Goal: Information Seeking & Learning: Learn about a topic

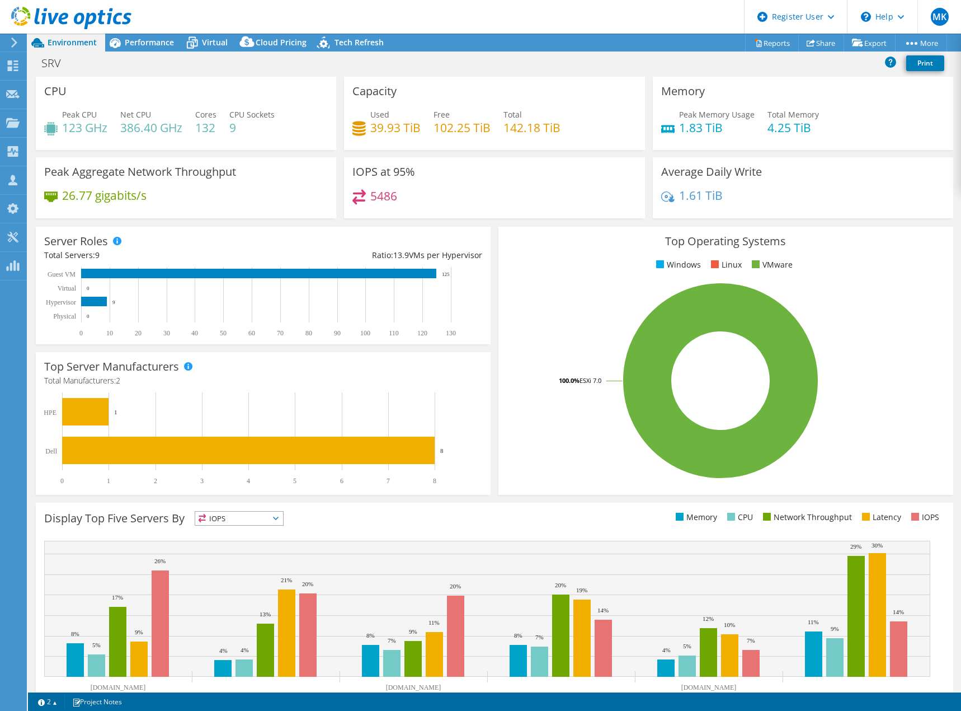
select select "USD"
click at [215, 41] on span "Virtual" at bounding box center [215, 42] width 26 height 11
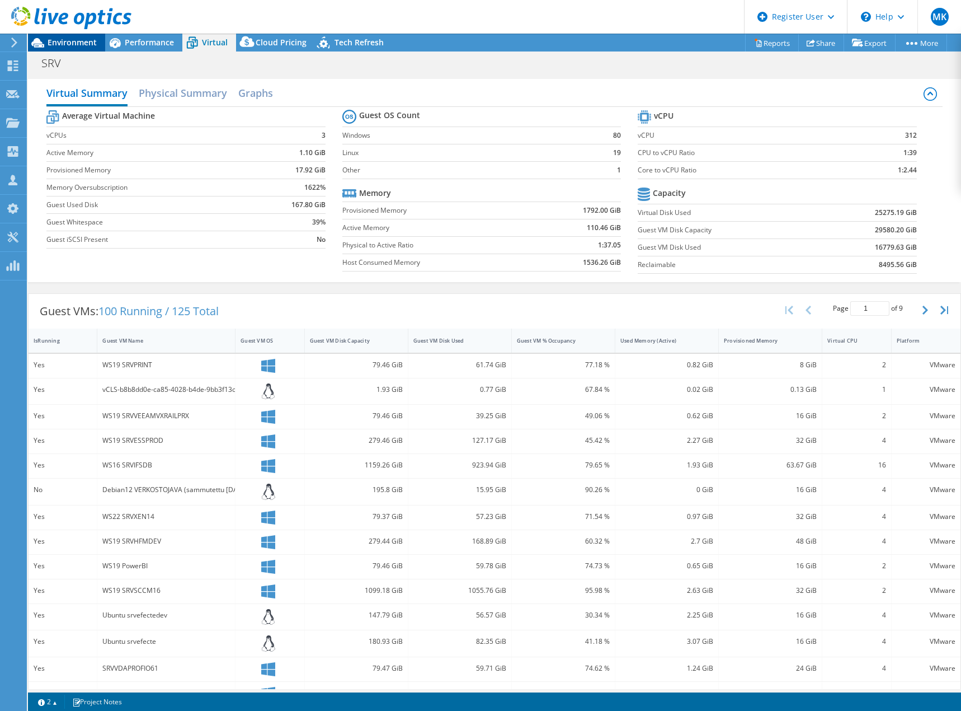
click at [73, 39] on span "Environment" at bounding box center [72, 42] width 49 height 11
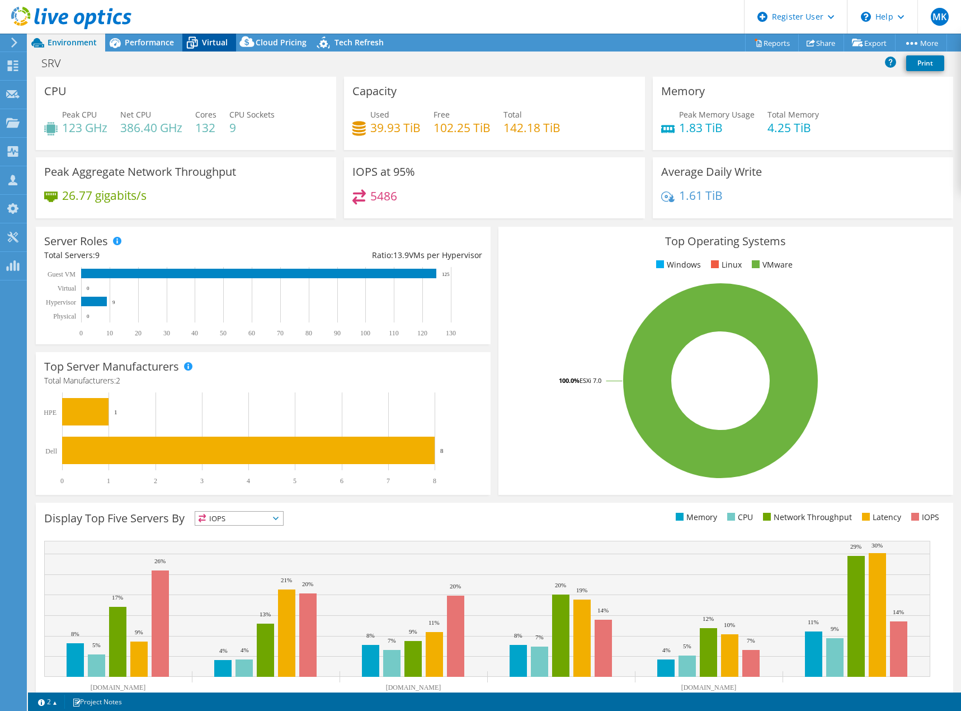
click at [215, 39] on span "Virtual" at bounding box center [215, 42] width 26 height 11
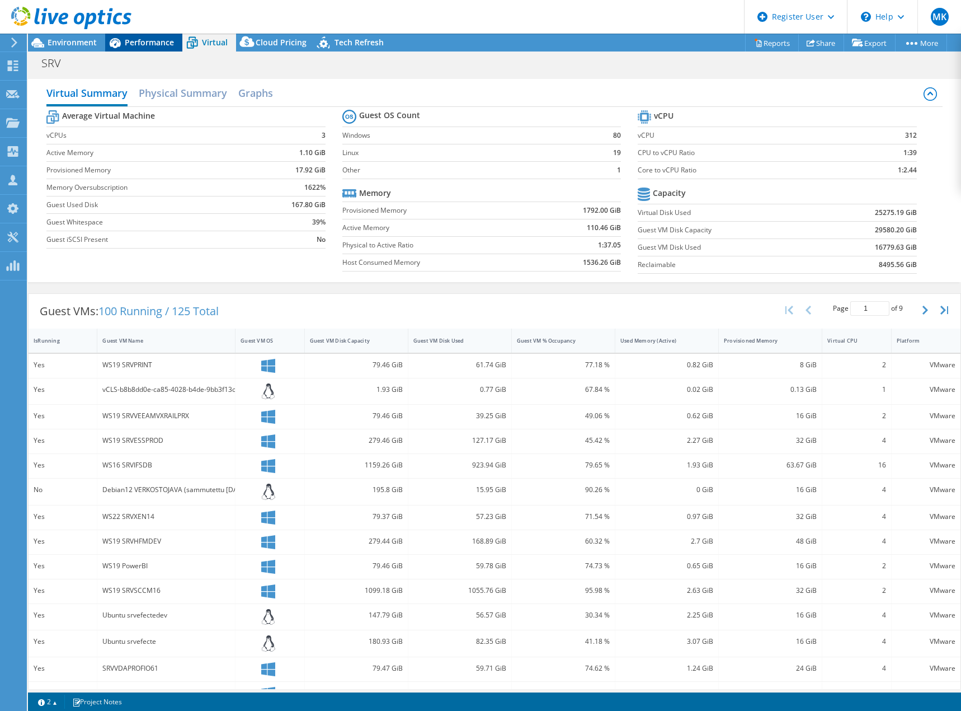
click at [150, 43] on span "Performance" at bounding box center [149, 42] width 49 height 11
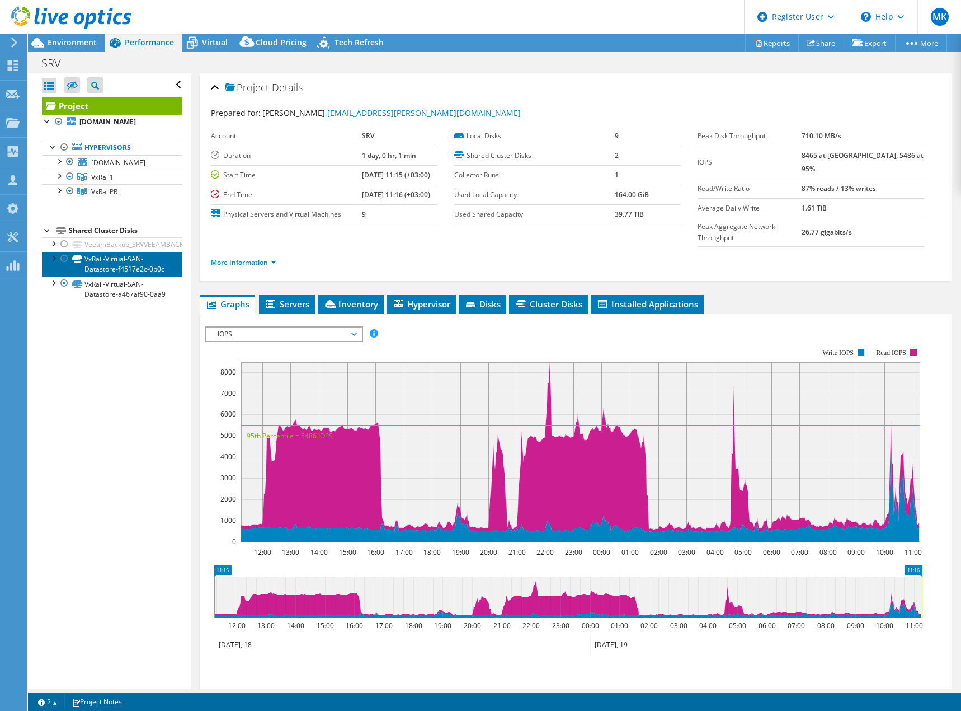
click at [100, 261] on link "VxRail-Virtual-SAN-Datastore-f4517e2c-0b0c" at bounding box center [112, 264] width 140 height 25
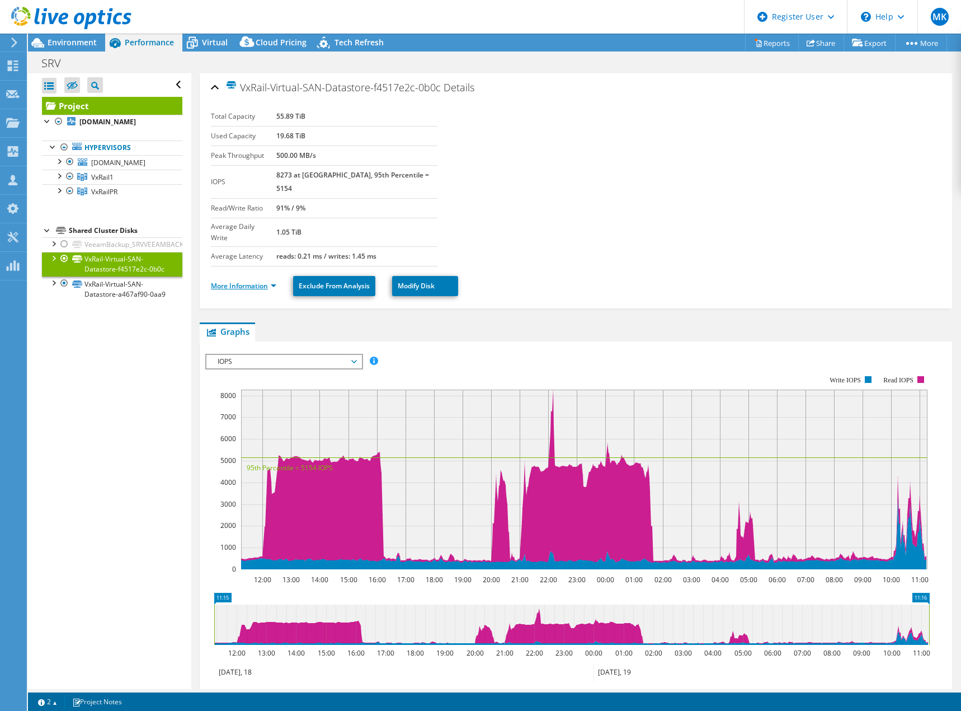
click at [257, 281] on link "More Information" at bounding box center [243, 286] width 65 height 10
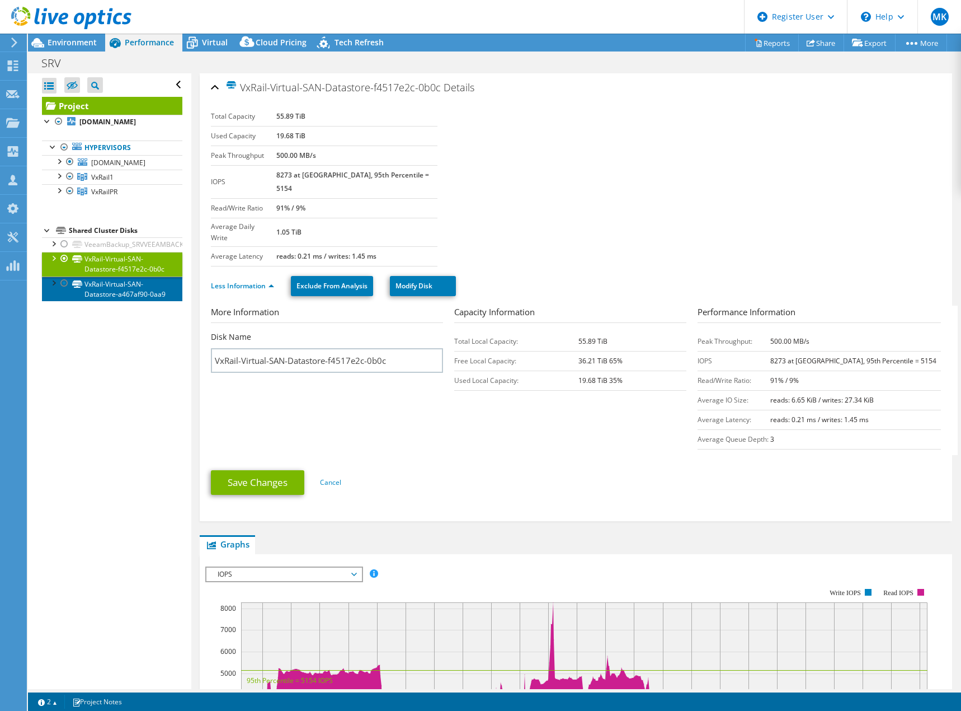
click at [127, 297] on link "VxRail-Virtual-SAN-Datastore-a467af90-0aa9" at bounding box center [112, 288] width 140 height 25
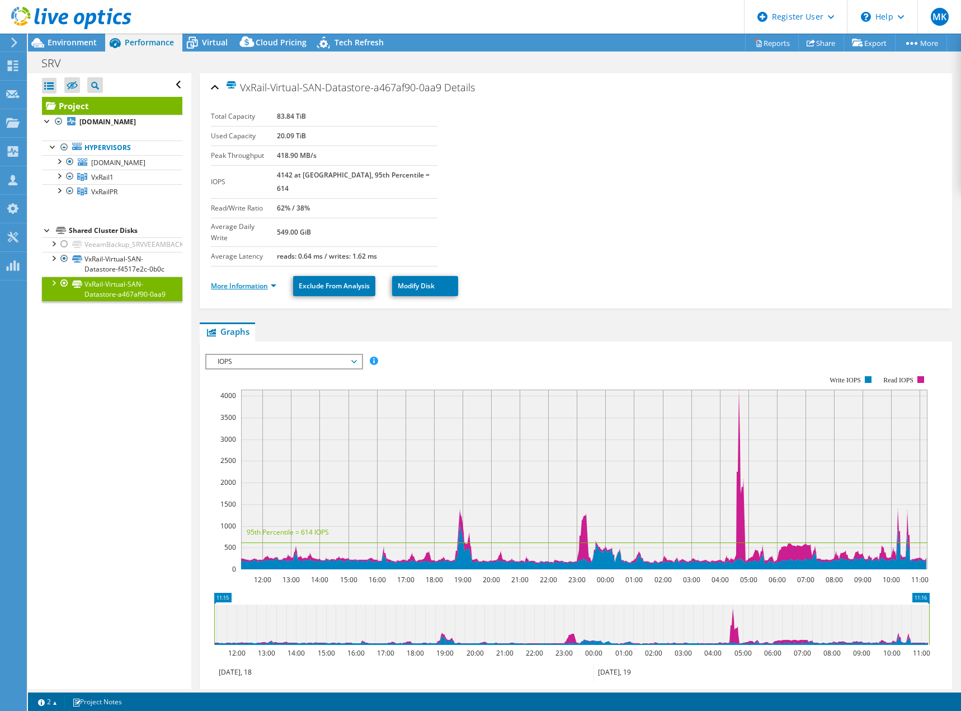
click at [256, 281] on link "More Information" at bounding box center [243, 286] width 65 height 10
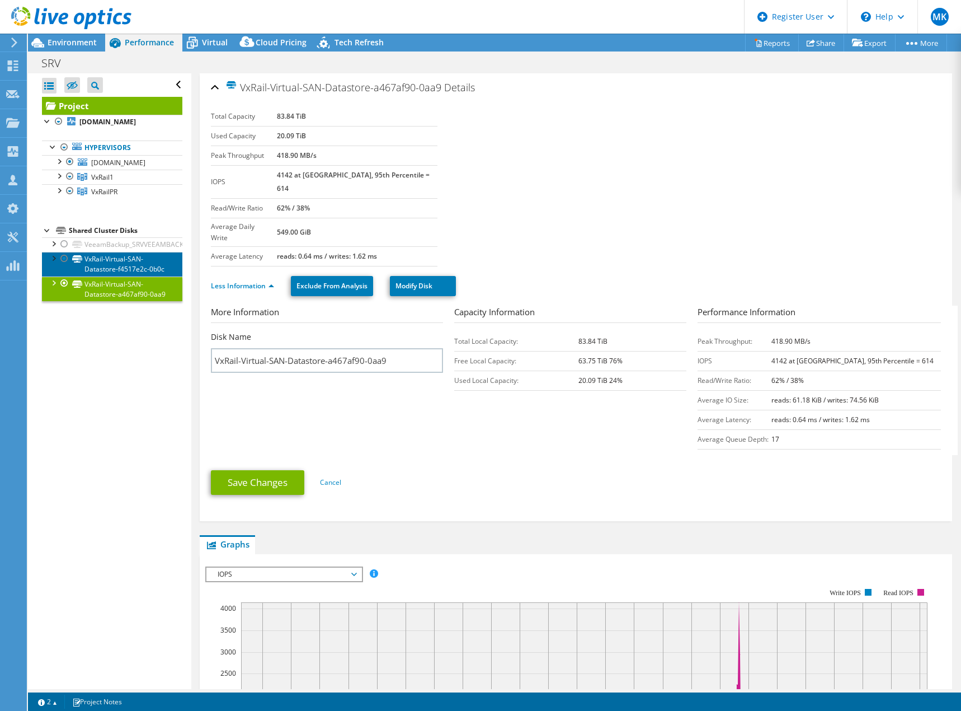
click at [109, 262] on link "VxRail-Virtual-SAN-Datastore-f4517e2c-0b0c" at bounding box center [112, 264] width 140 height 25
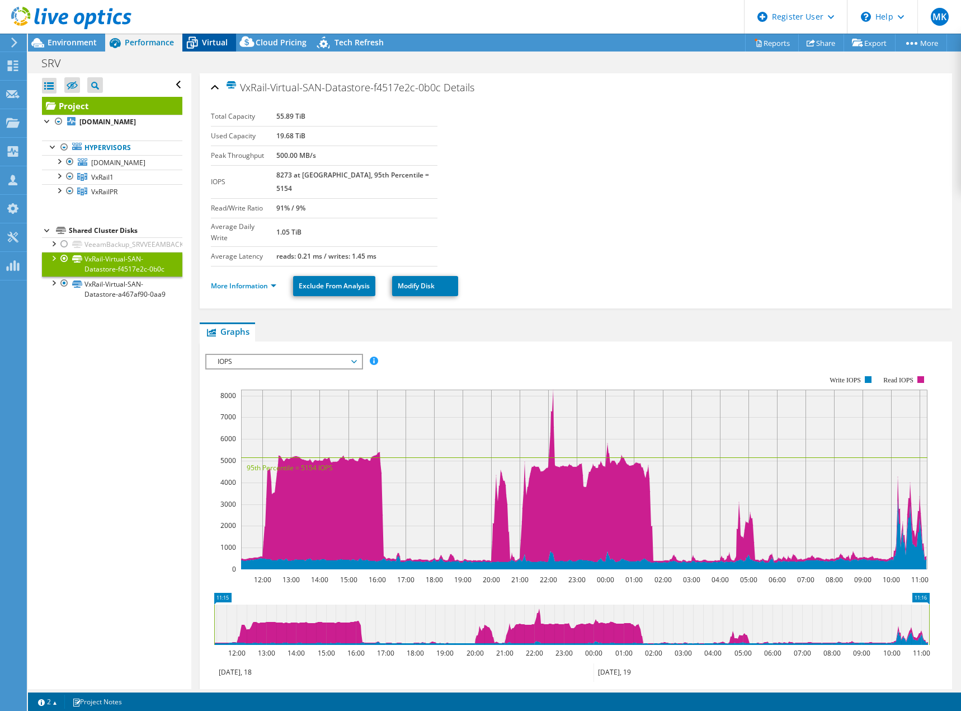
click at [206, 41] on span "Virtual" at bounding box center [215, 42] width 26 height 11
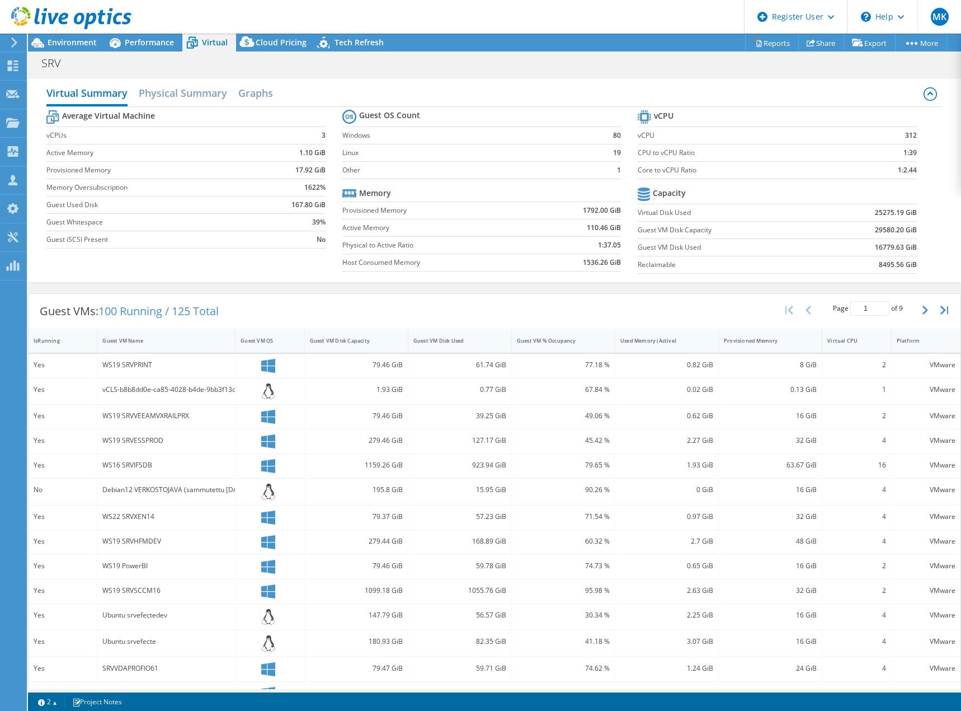
scroll to position [48, 0]
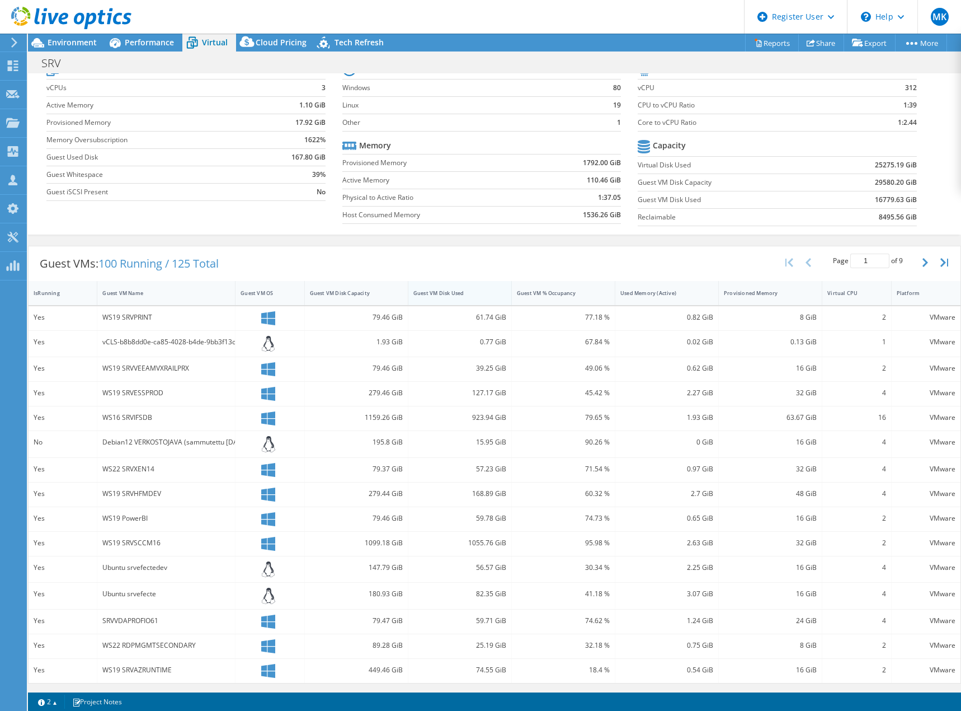
click at [474, 293] on div "Guest VM Disk Used" at bounding box center [452, 292] width 79 height 7
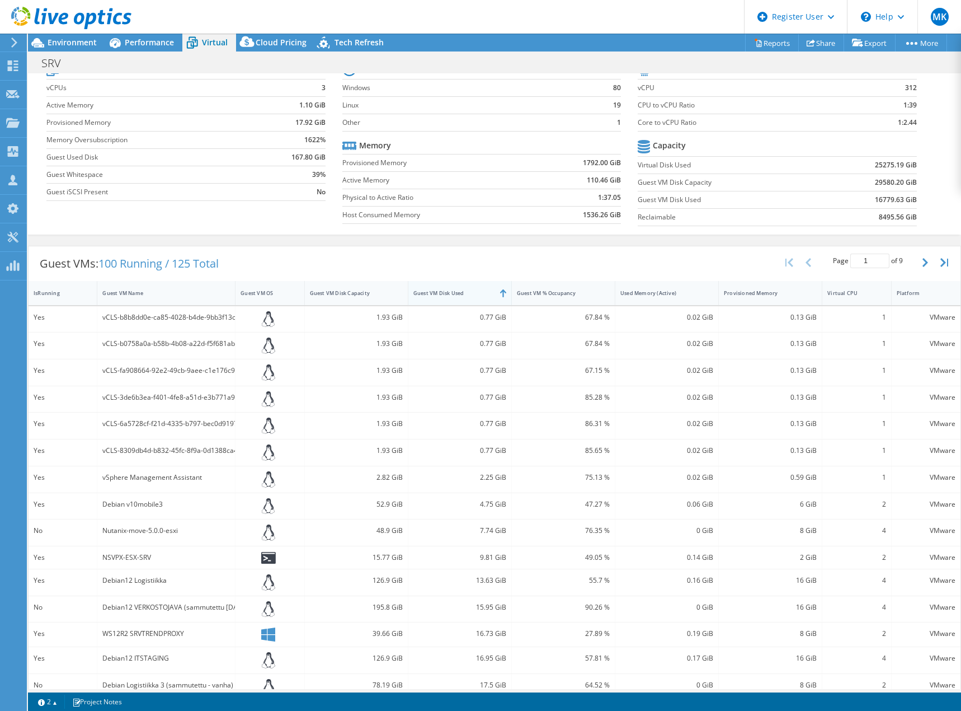
click at [466, 289] on div "Guest VM Disk Used" at bounding box center [452, 292] width 79 height 7
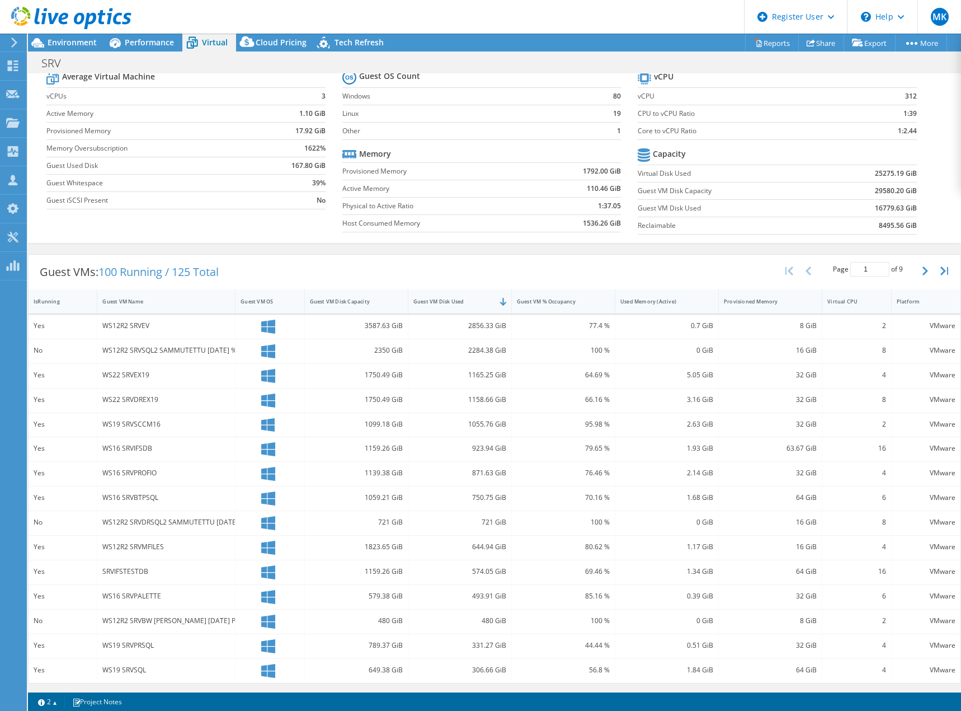
scroll to position [0, 0]
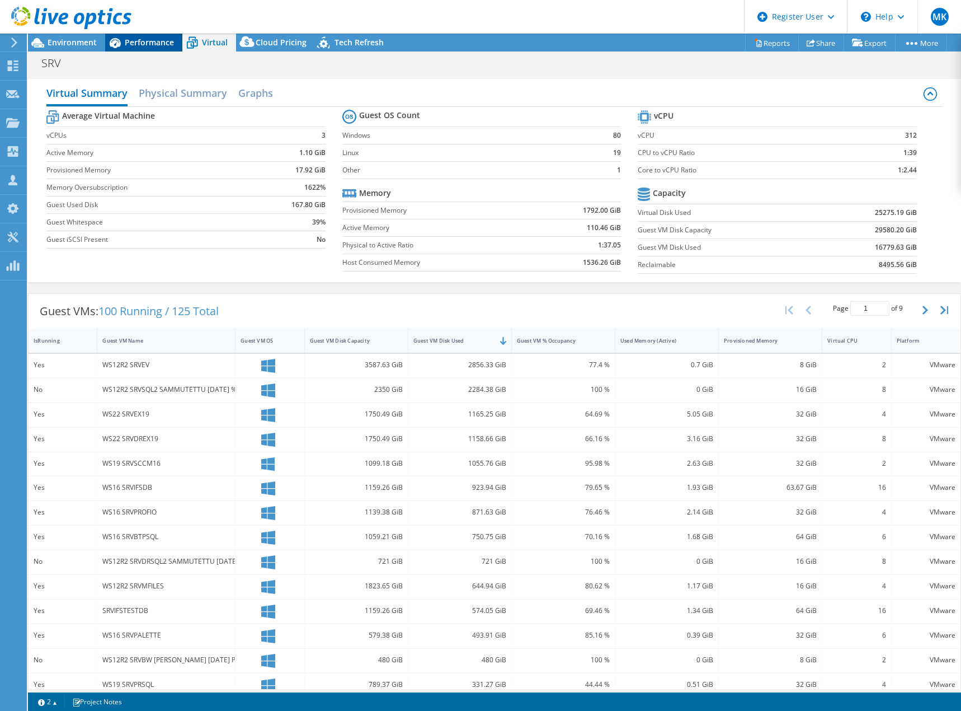
click at [145, 41] on span "Performance" at bounding box center [149, 42] width 49 height 11
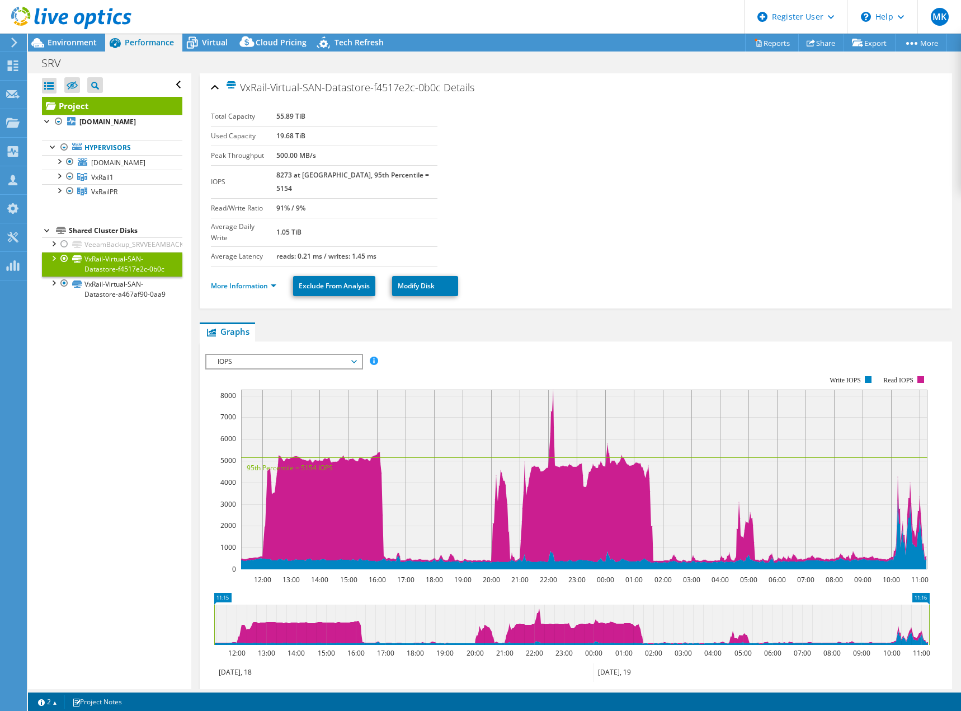
click at [74, 101] on link "Project" at bounding box center [112, 106] width 140 height 18
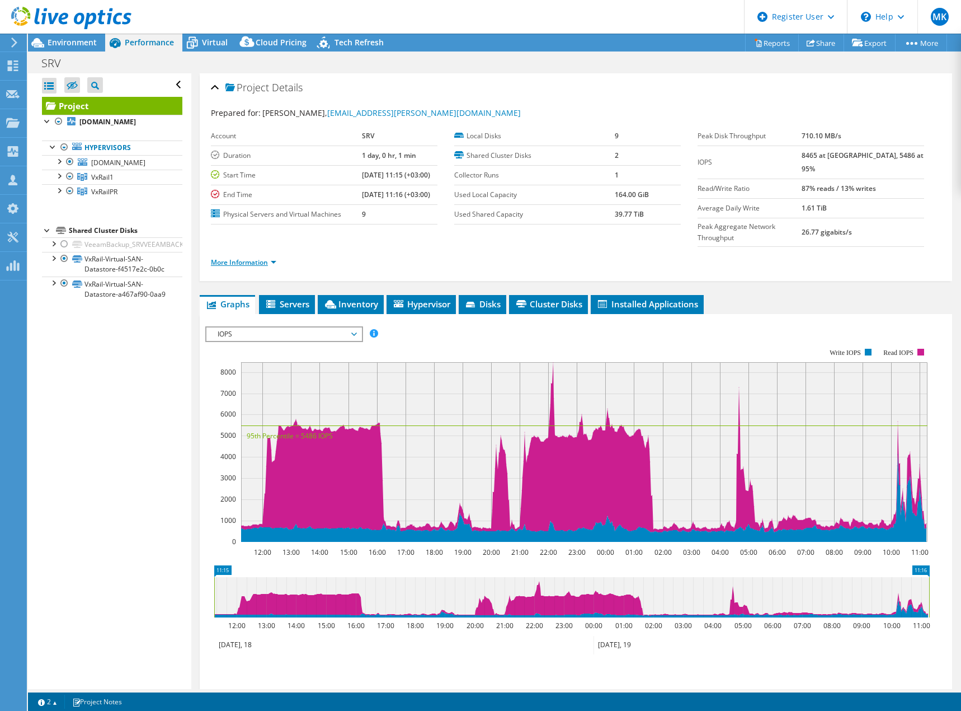
click at [243, 257] on link "More Information" at bounding box center [243, 262] width 65 height 10
